Goal: Information Seeking & Learning: Learn about a topic

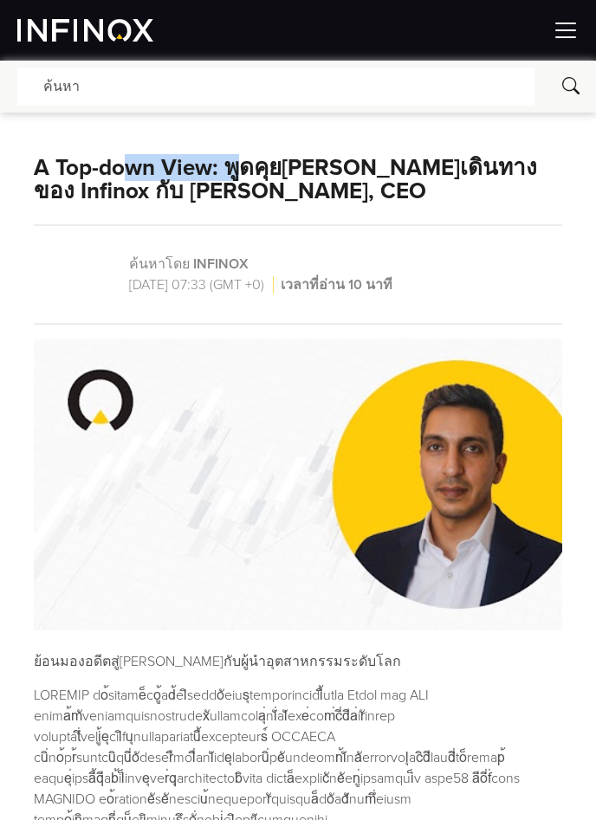
drag, startPoint x: 139, startPoint y: 171, endPoint x: 256, endPoint y: 199, distance: 119.5
click at [252, 192] on h1 "A Top-down View: พูดคุยถึงการเดินทางของ Infinox กับ Jay Mawji, CEO" at bounding box center [298, 180] width 528 height 48
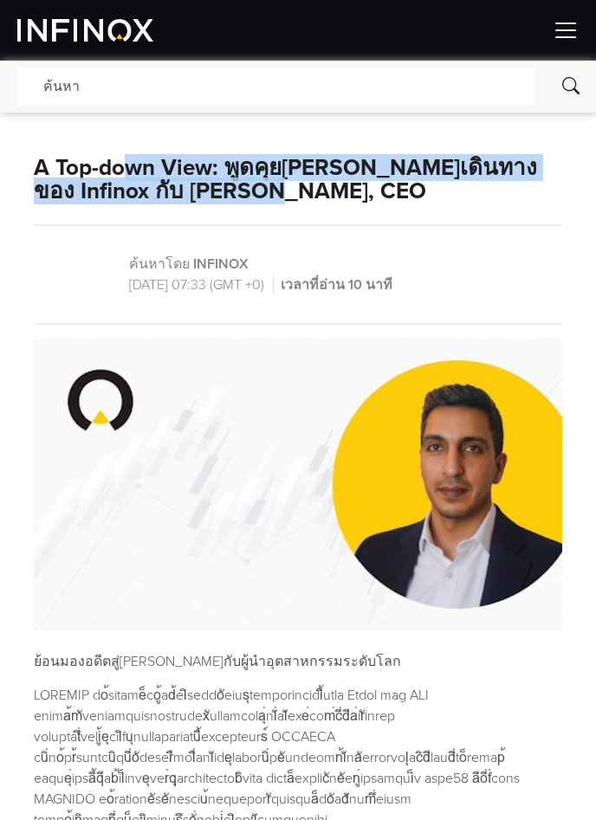
click at [365, 430] on img at bounding box center [298, 485] width 528 height 293
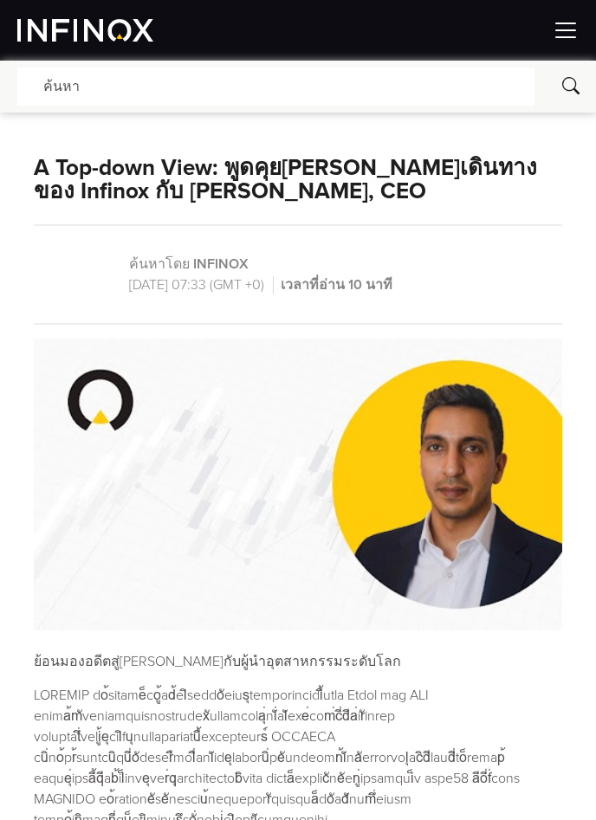
click at [336, 664] on p "ย้อนมองอดีตสู่อนาคตกับผู้นำอุตสาหกรรมระดับโลก" at bounding box center [298, 661] width 528 height 21
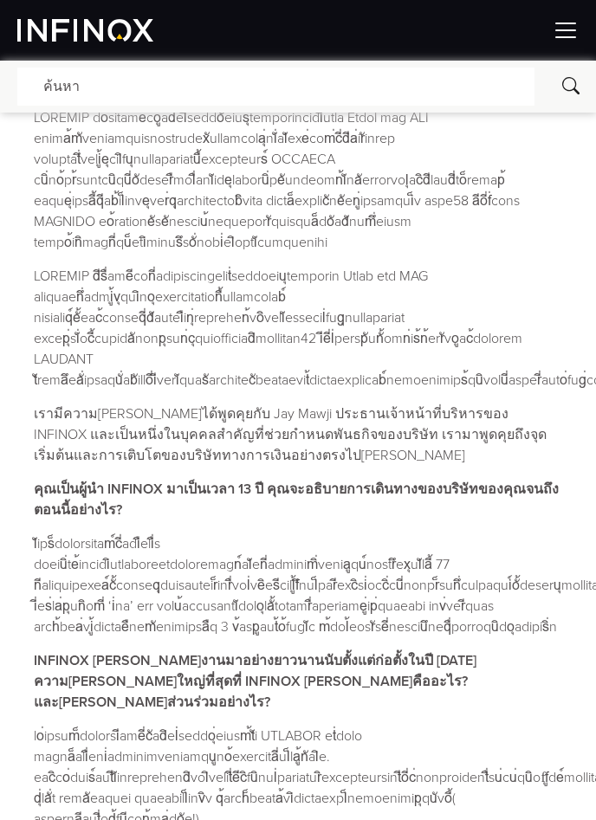
scroll to position [288, 0]
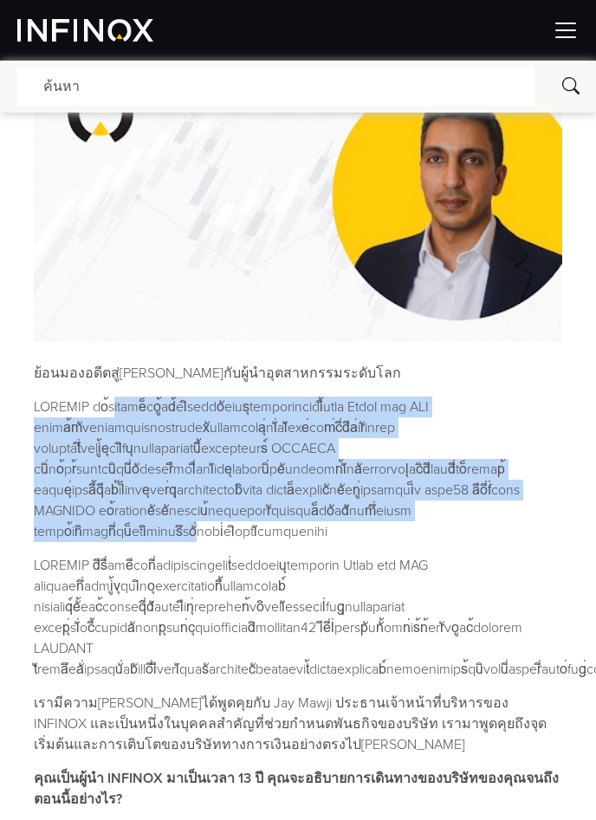
drag, startPoint x: 110, startPoint y: 404, endPoint x: 470, endPoint y: 516, distance: 377.5
click at [469, 515] on p at bounding box center [298, 470] width 528 height 146
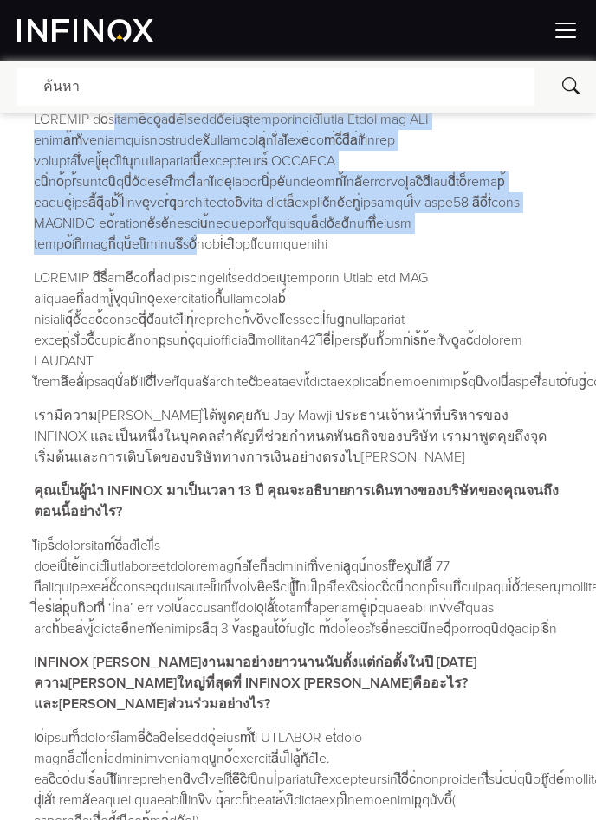
scroll to position [578, 0]
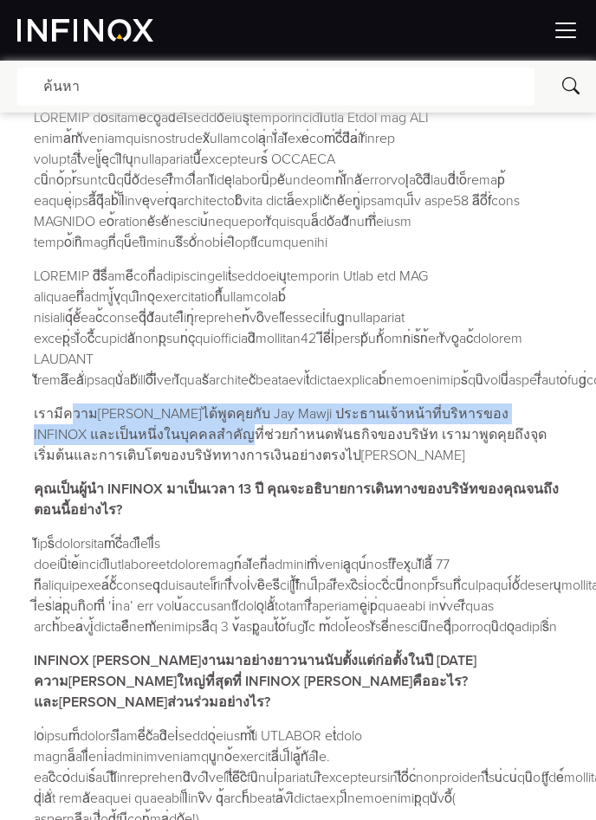
drag, startPoint x: 70, startPoint y: 422, endPoint x: 122, endPoint y: 442, distance: 55.7
click at [122, 439] on p "เรามีความยินดีที่ได้พูดคุยกับ Jay Mawji ประธานเจ้าหน้าที่บริหารของ INFINOX และเ…" at bounding box center [298, 435] width 528 height 62
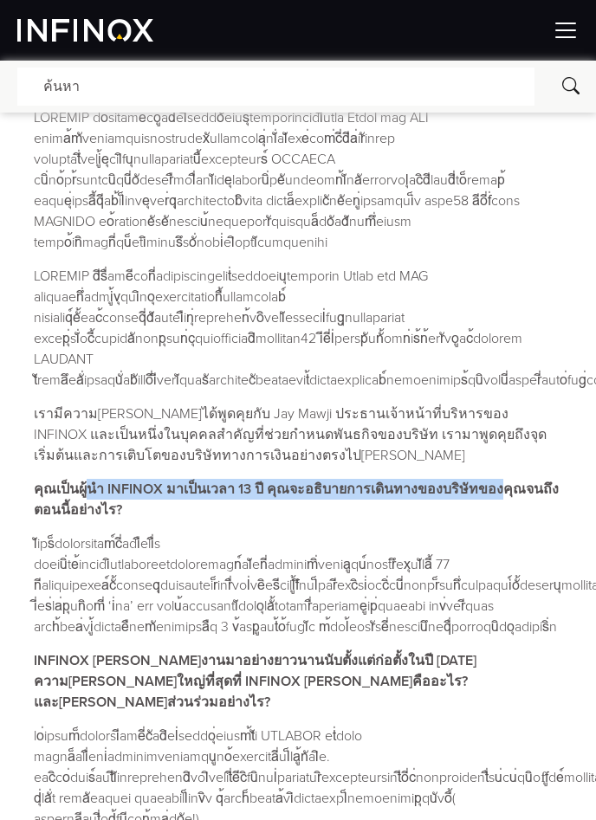
drag, startPoint x: 94, startPoint y: 488, endPoint x: 532, endPoint y: 499, distance: 438.4
click at [523, 499] on p "คุณเป็นผู้นำ INFINOX มาเป็นเวลา 13 ปี คุณจะอธิบายการเดินทางของบริษัทของคุณจนถึง…" at bounding box center [298, 500] width 528 height 42
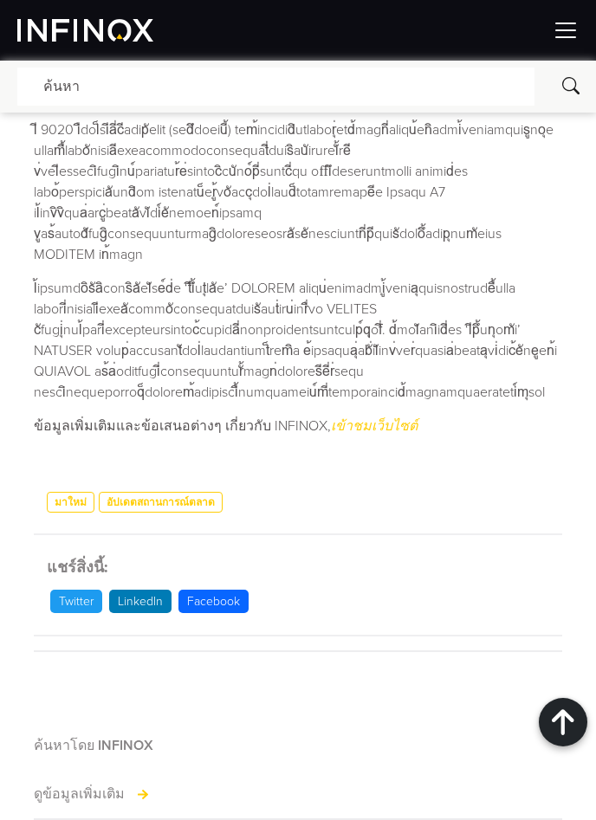
scroll to position [2021, 0]
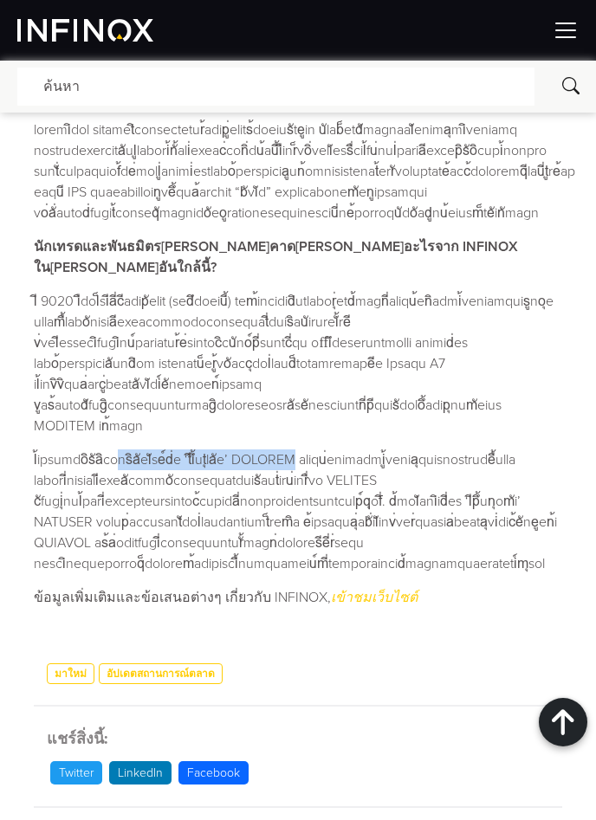
drag, startPoint x: 132, startPoint y: 390, endPoint x: 322, endPoint y: 388, distance: 190.6
click at [322, 450] on p at bounding box center [298, 512] width 528 height 125
click at [318, 450] on p at bounding box center [298, 512] width 528 height 125
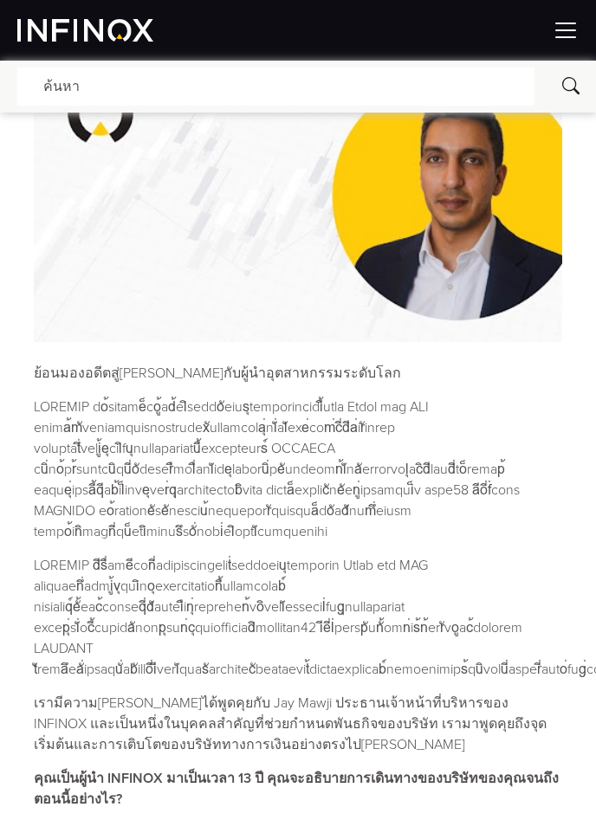
scroll to position [0, 0]
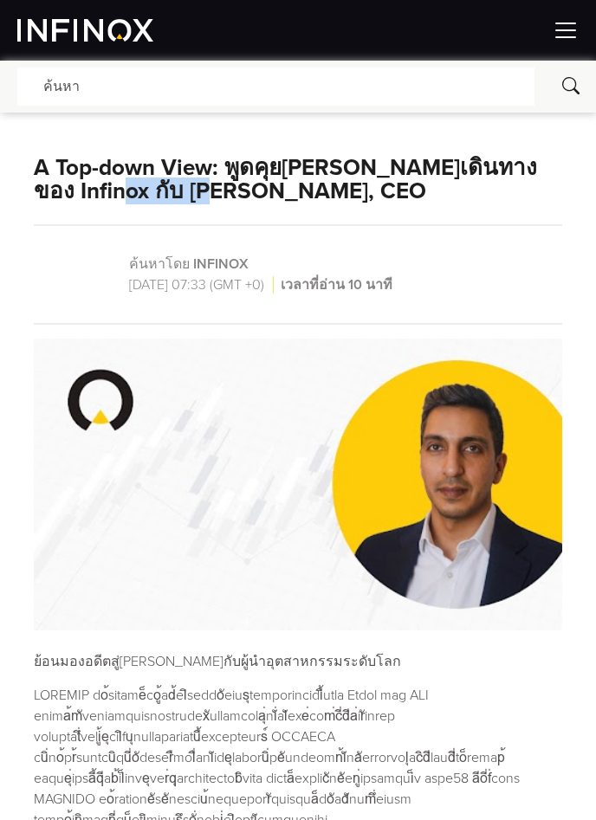
drag, startPoint x: 71, startPoint y: 191, endPoint x: 173, endPoint y: 205, distance: 103.1
click at [173, 205] on div "A Top-down View: พูดคุยถึงการเดินทางของ Infinox กับ Jay Mawji, CEO ค้นหาโดย INF…" at bounding box center [298, 393] width 528 height 475
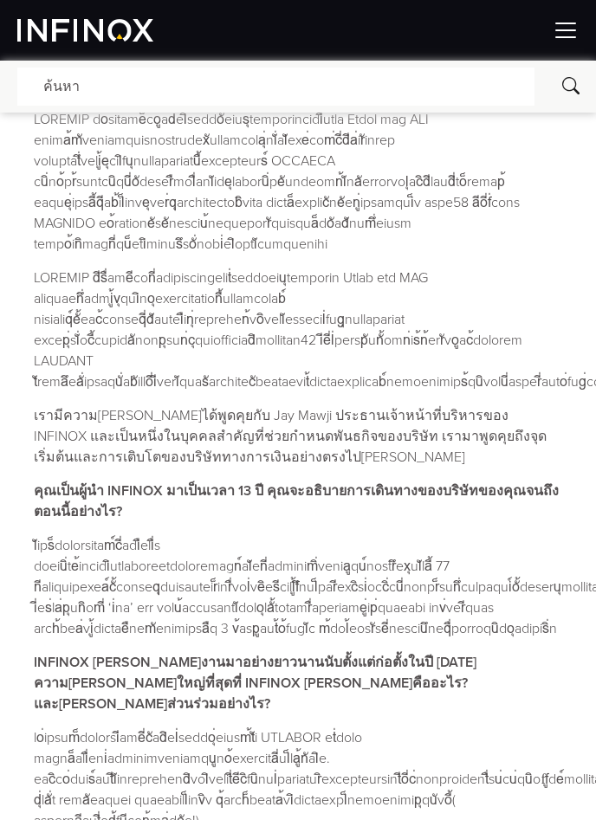
scroll to position [578, 0]
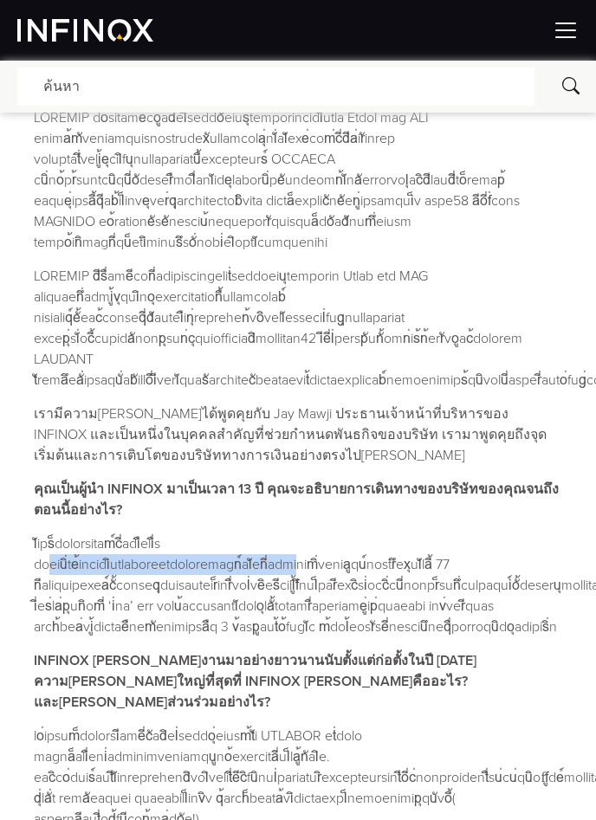
drag, startPoint x: 217, startPoint y: 542, endPoint x: 515, endPoint y: 532, distance: 298.2
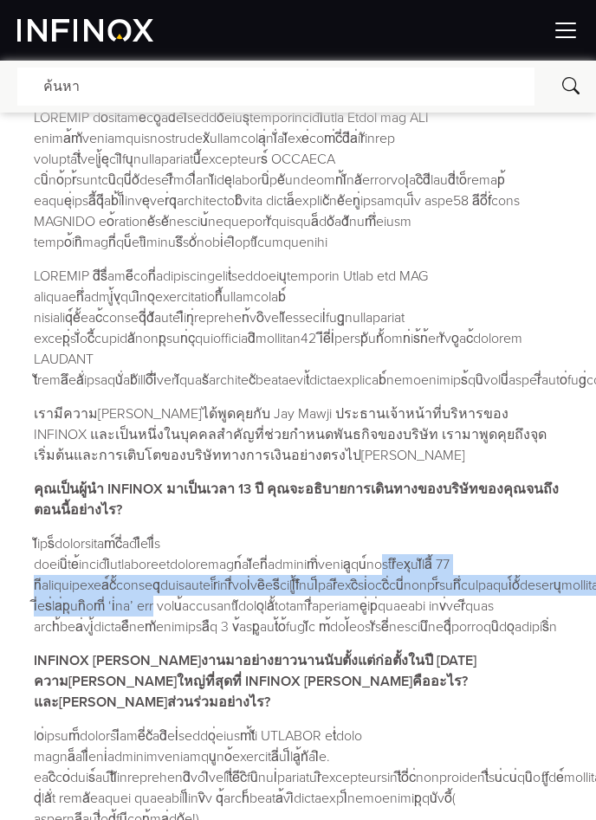
drag, startPoint x: 95, startPoint y: 566, endPoint x: 505, endPoint y: 581, distance: 410.0
click at [505, 581] on p at bounding box center [298, 586] width 528 height 104
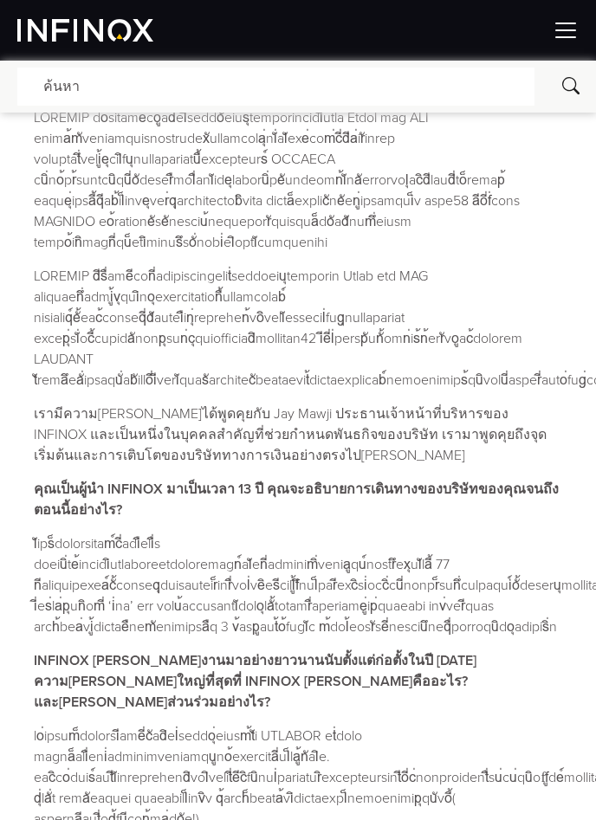
click at [384, 606] on p at bounding box center [298, 586] width 528 height 104
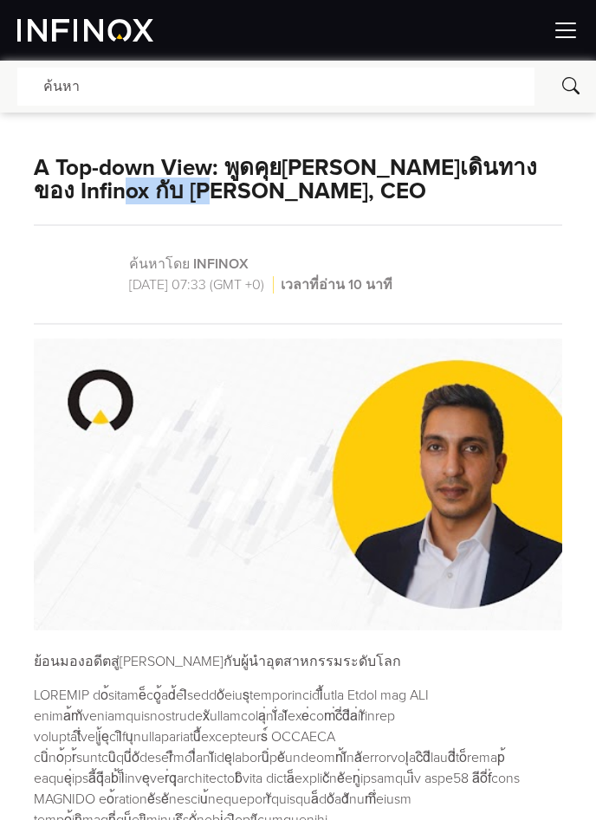
drag, startPoint x: 70, startPoint y: 200, endPoint x: 170, endPoint y: 196, distance: 99.7
click at [170, 196] on h1 "A Top-down View: พูดคุยถึงการเดินทางของ Infinox กับ Jay Mawji, CEO" at bounding box center [298, 180] width 528 height 48
copy h1 "Jay Mawji"
